Goal: Information Seeking & Learning: Learn about a topic

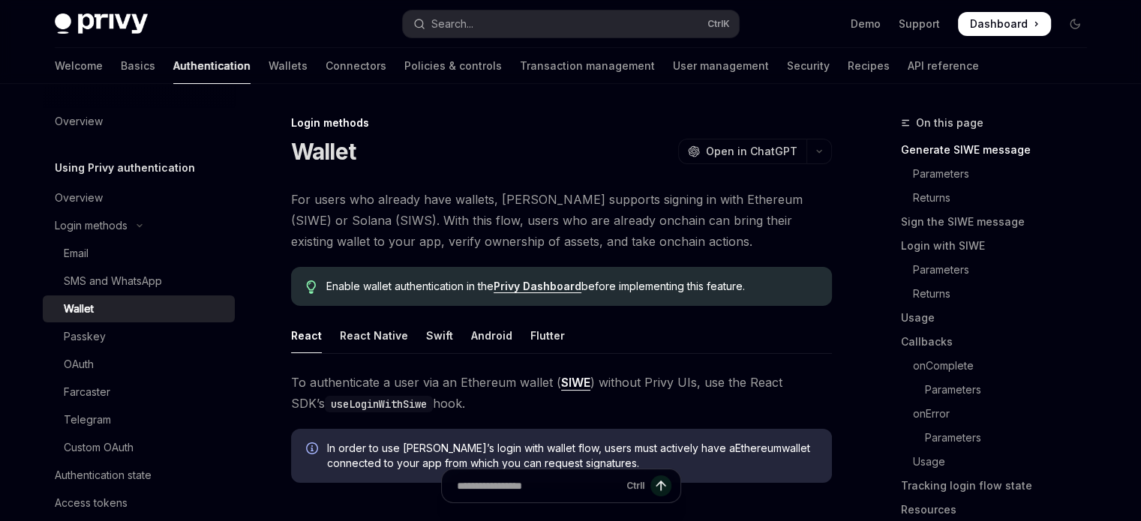
type textarea "*"
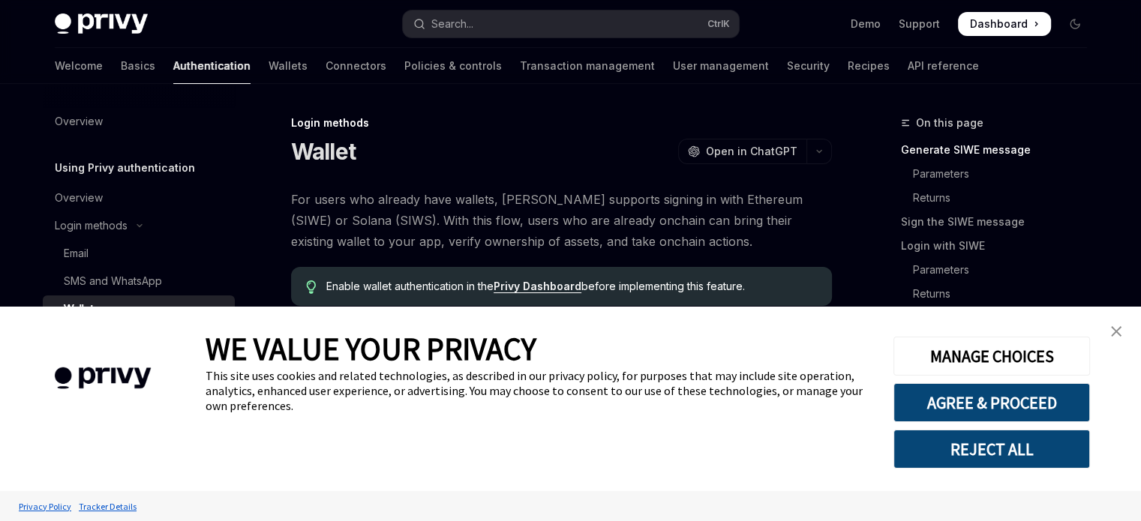
click at [1107, 330] on link "close banner" at bounding box center [1116, 332] width 30 height 30
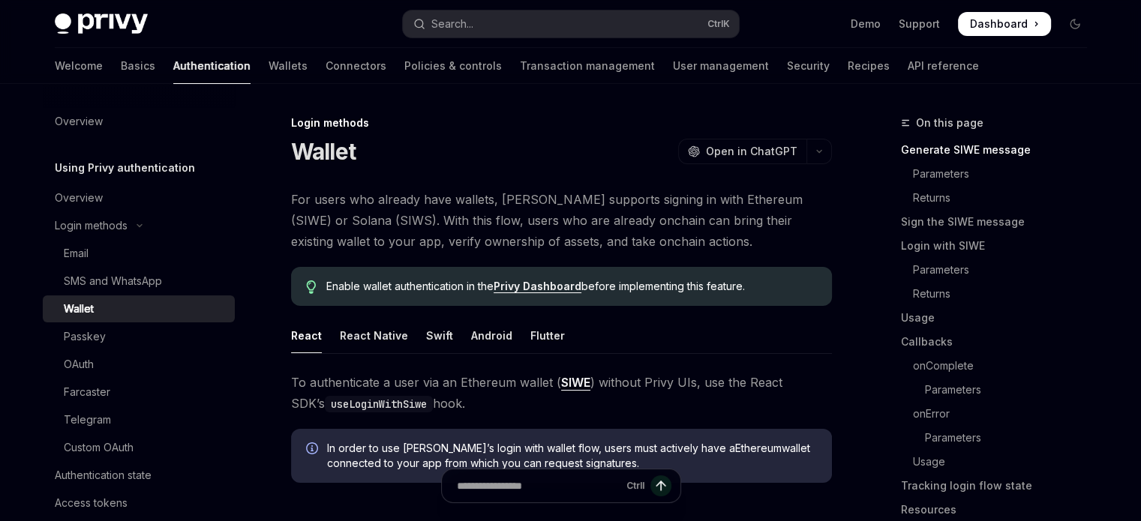
click at [523, 290] on link "Privy Dashboard" at bounding box center [538, 287] width 88 height 14
click at [814, 147] on button "button" at bounding box center [819, 152] width 26 height 26
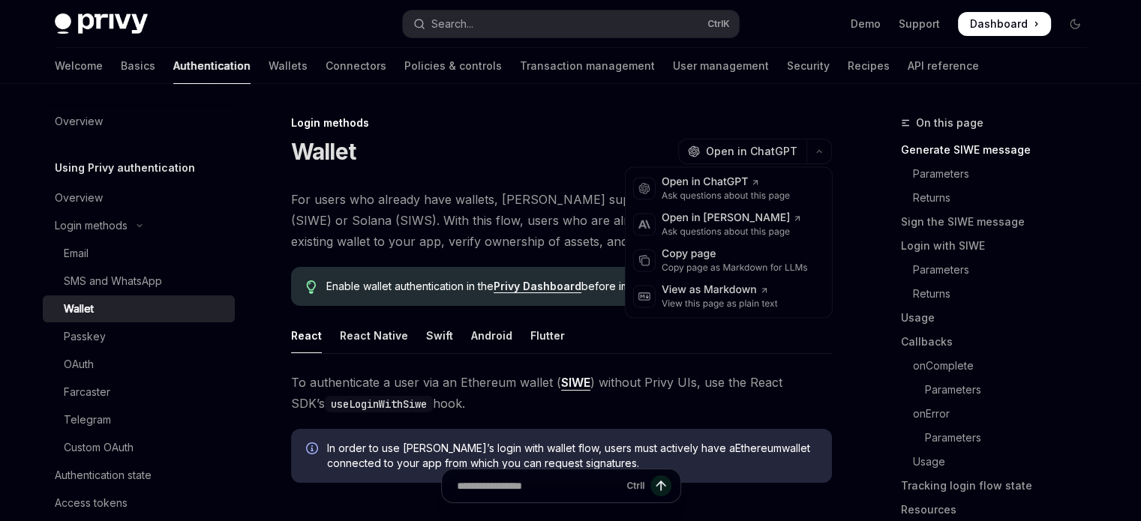
click at [586, 128] on div "Login methods" at bounding box center [561, 123] width 541 height 15
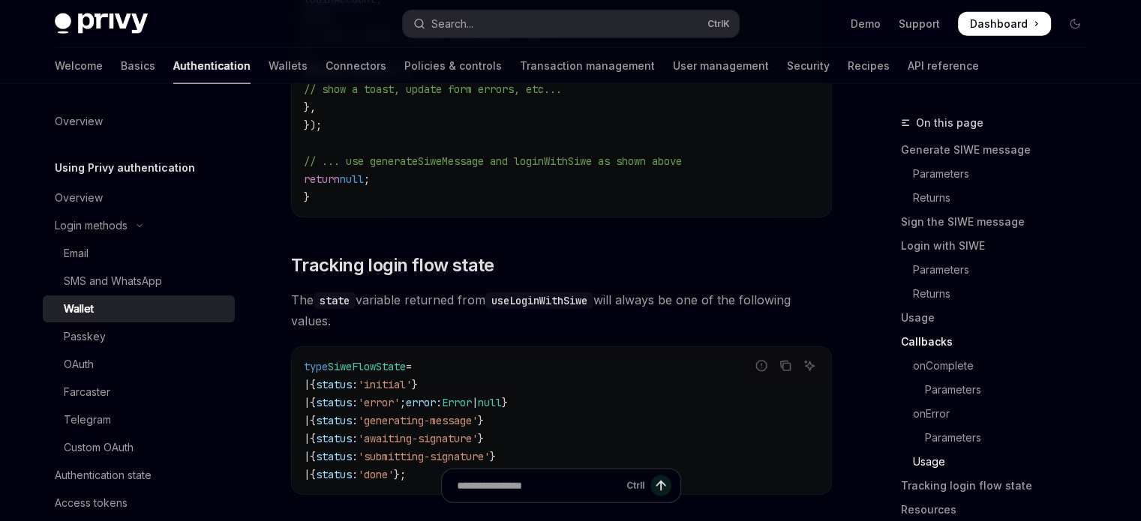
scroll to position [4044, 0]
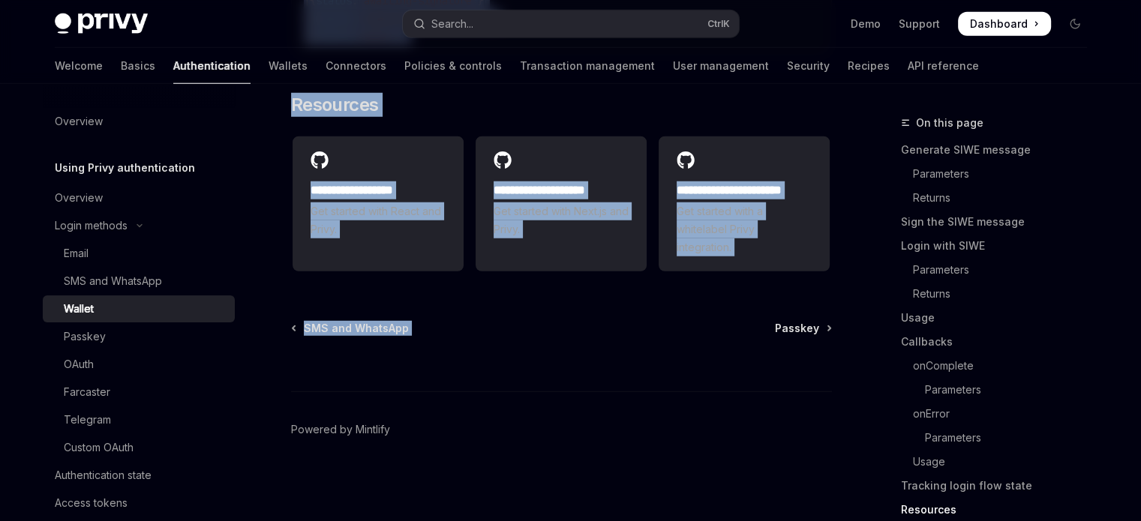
drag, startPoint x: 279, startPoint y: 110, endPoint x: 636, endPoint y: 335, distance: 422.0
copy div "Lorem ipsumdo Sitame ConsEC Adip el SeddOEI TempOR Inci ut LaboREE Dol magna al…"
